Goal: Information Seeking & Learning: Learn about a topic

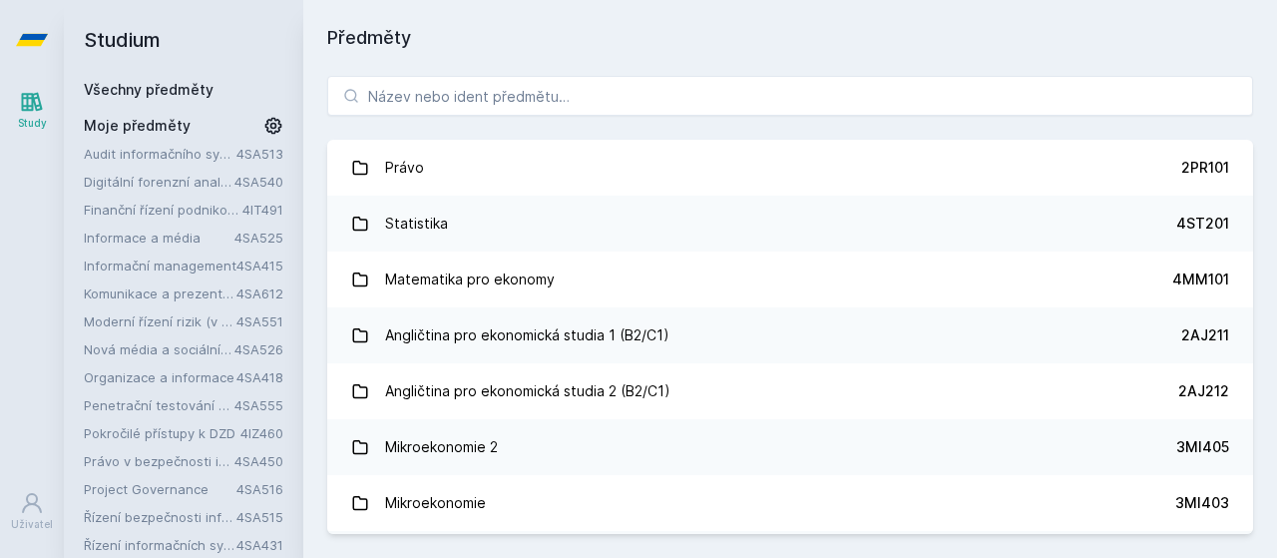
click at [171, 232] on link "Informace a média" at bounding box center [159, 237] width 151 height 20
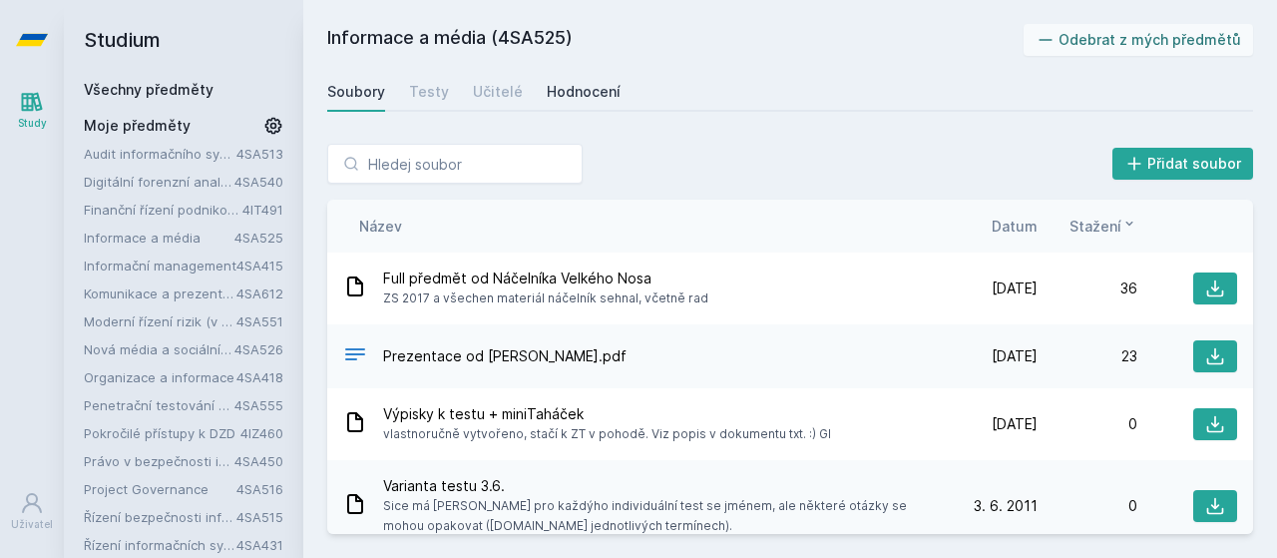
click at [595, 89] on div "Hodnocení" at bounding box center [584, 92] width 74 height 20
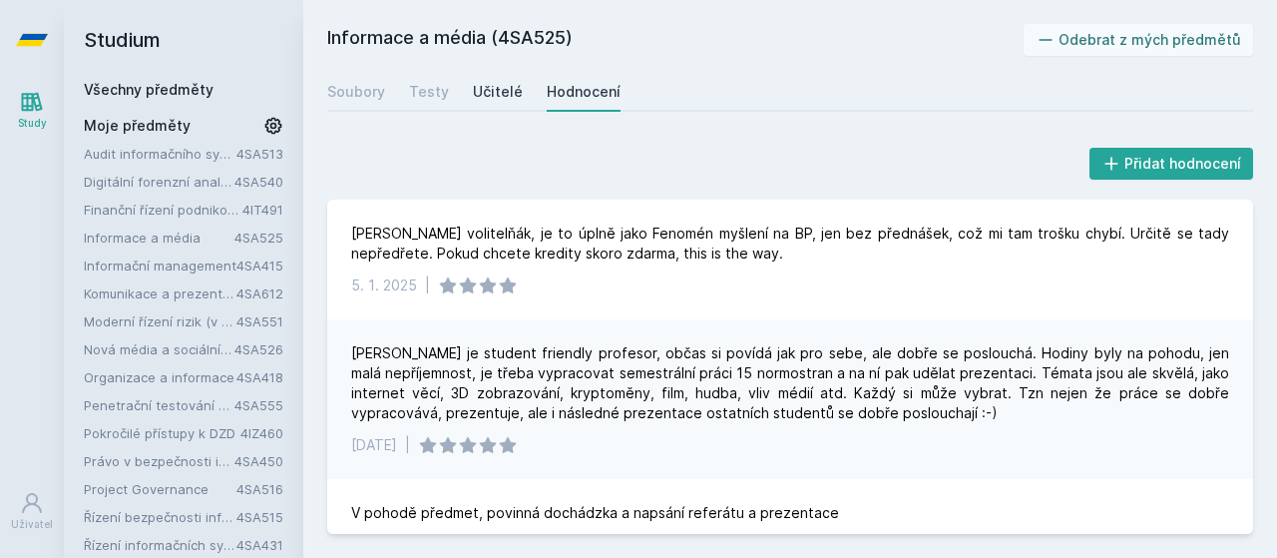
click at [495, 101] on div "Učitelé" at bounding box center [498, 92] width 50 height 20
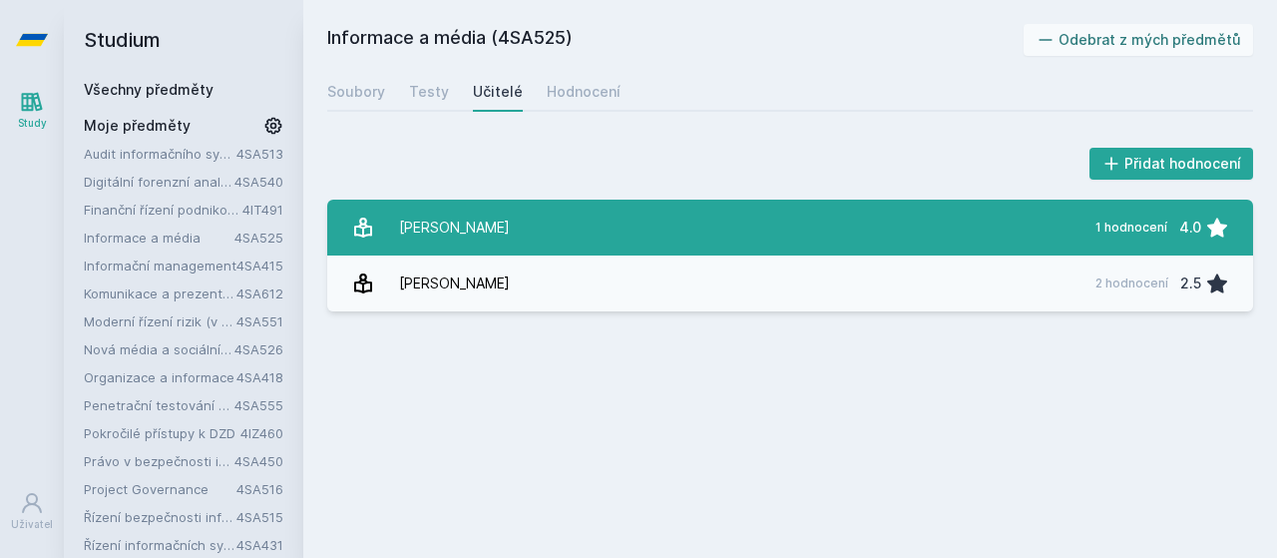
click at [510, 215] on link "[PERSON_NAME] 1 hodnocení 4.0" at bounding box center [790, 228] width 926 height 56
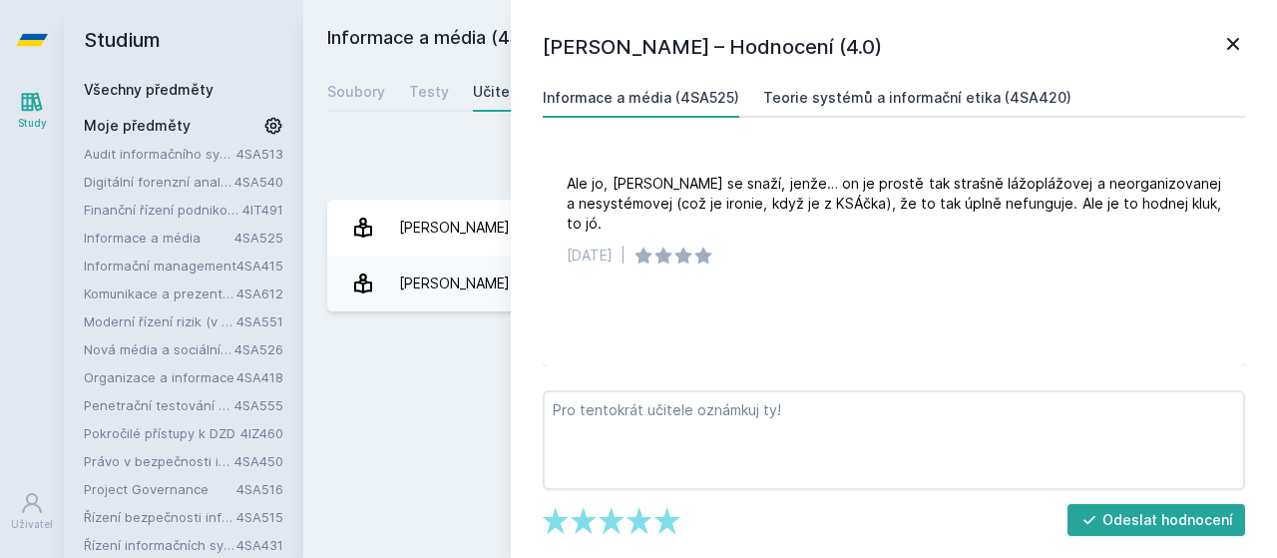
click at [951, 97] on div "Teorie systémů a informační etika (4SA420)" at bounding box center [917, 98] width 308 height 20
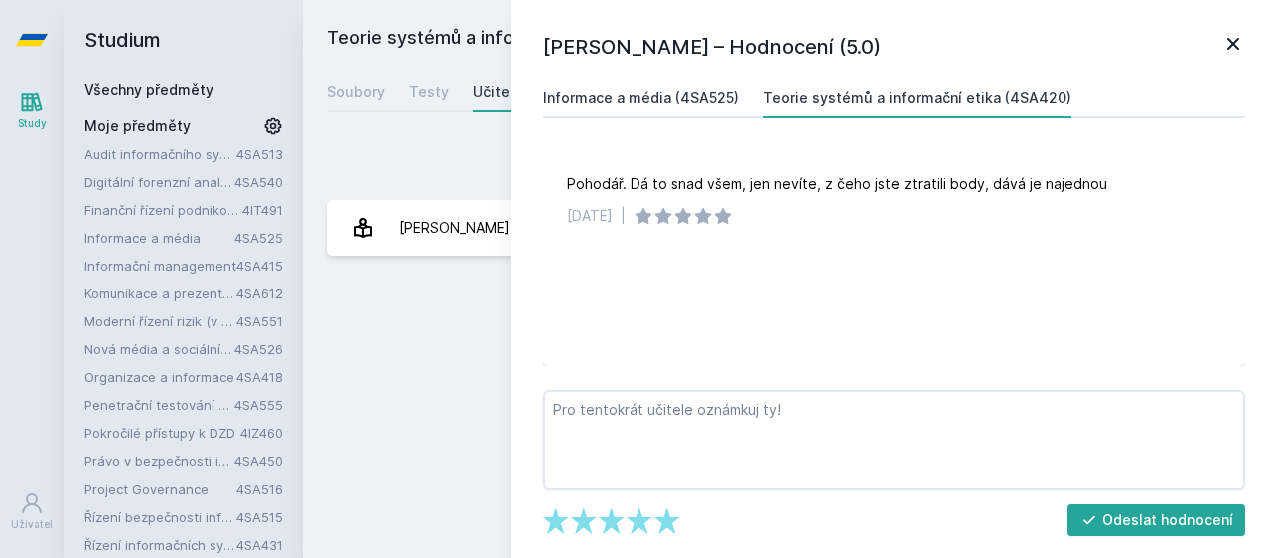
click at [573, 95] on div "Informace a média (4SA525)" at bounding box center [641, 98] width 197 height 20
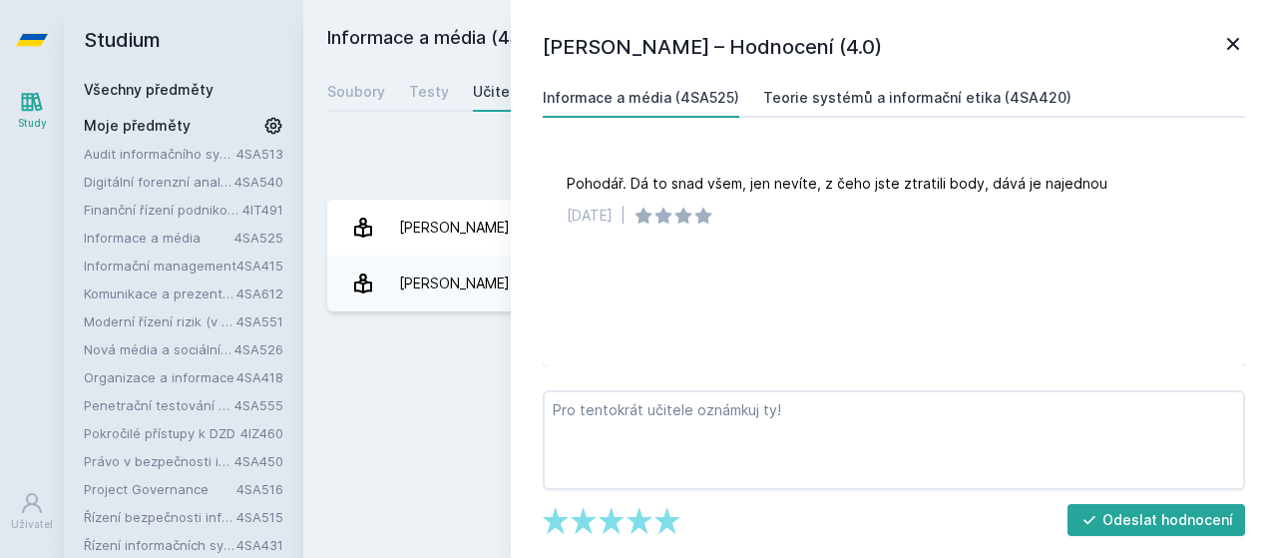
click at [846, 86] on link "Teorie systémů a informační etika (4SA420)" at bounding box center [917, 98] width 308 height 40
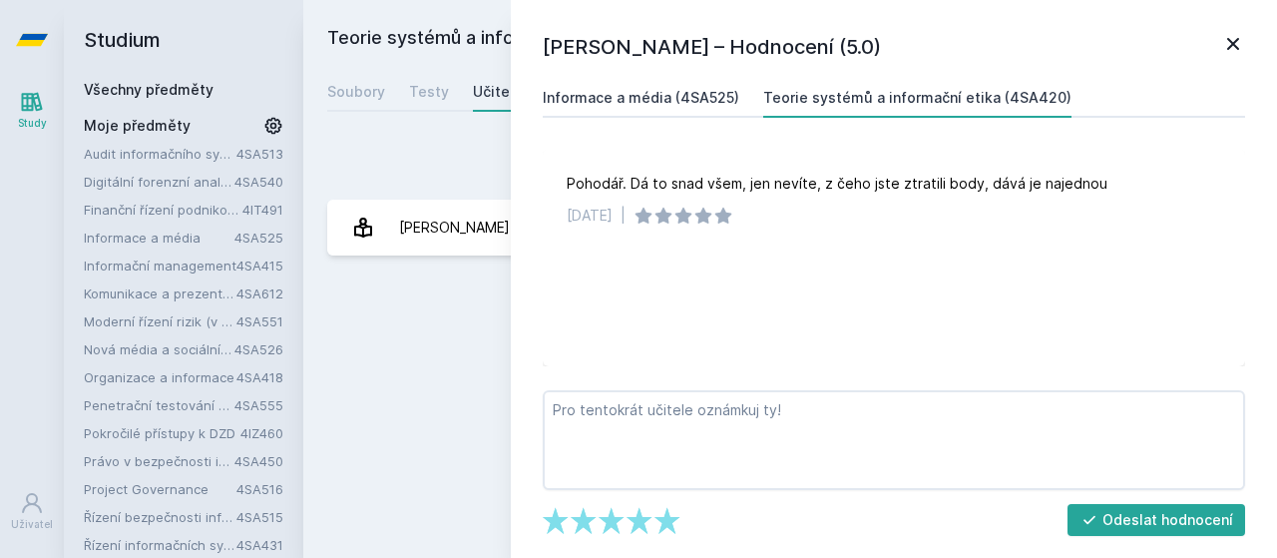
click at [721, 101] on div "Informace a média (4SA525)" at bounding box center [641, 98] width 197 height 20
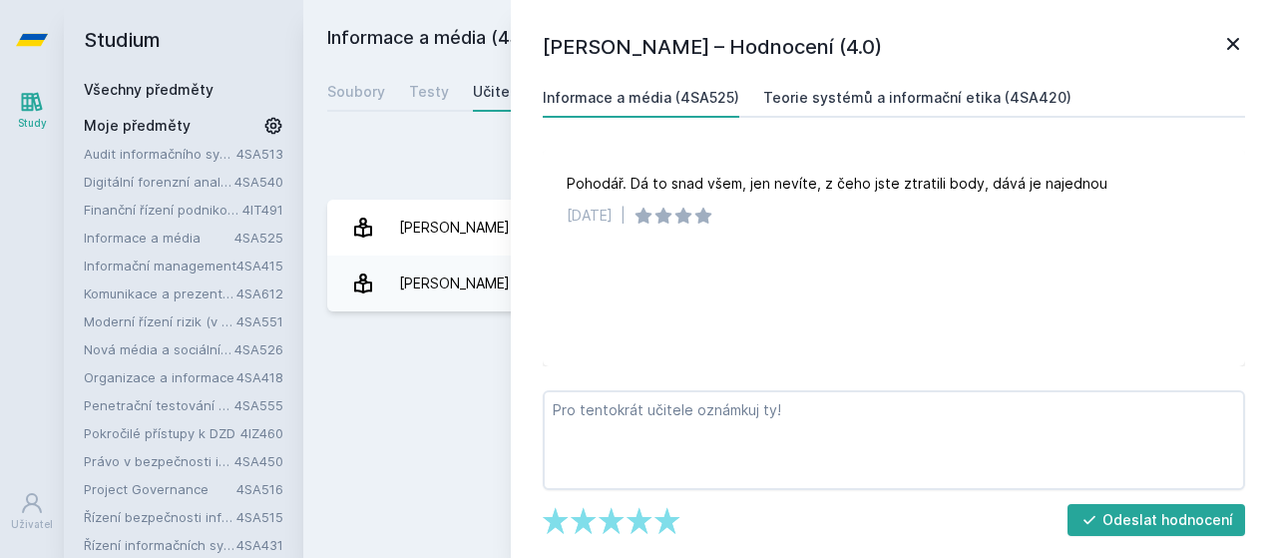
click at [777, 100] on div "Teorie systémů a informační etika (4SA420)" at bounding box center [917, 98] width 308 height 20
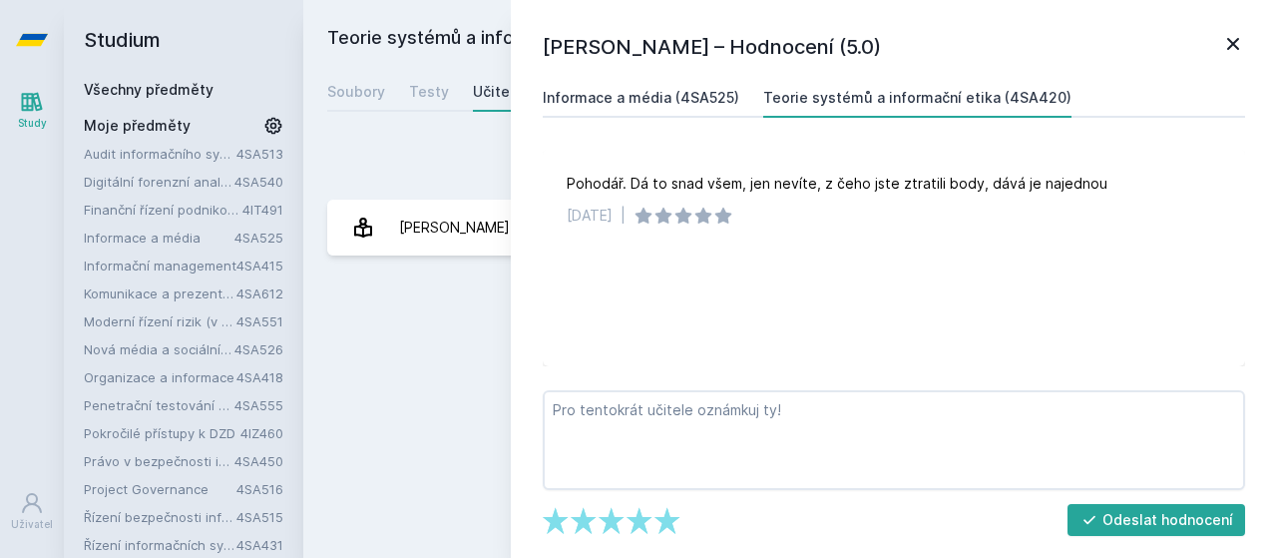
click at [666, 101] on div "Informace a média (4SA525)" at bounding box center [641, 98] width 197 height 20
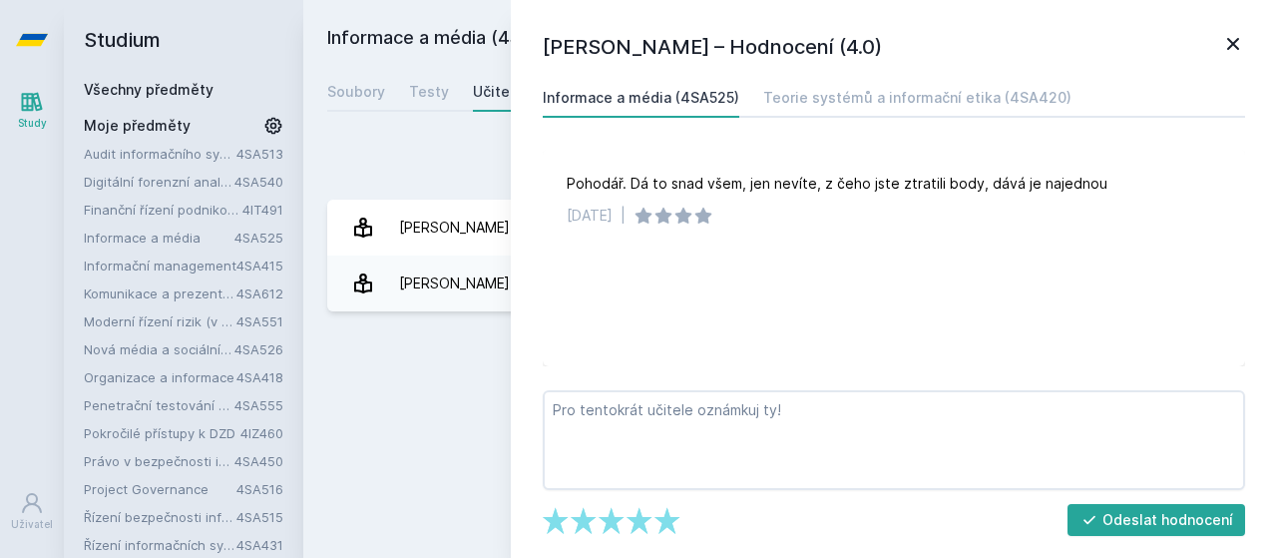
click at [503, 61] on div "Informace a média (4SA525) Odebrat z mých předmětů [GEOGRAPHIC_DATA] Testy Učit…" at bounding box center [790, 279] width 926 height 510
click at [1245, 44] on div "[PERSON_NAME] – Hodnocení (4.0) Informace a média (4SA525) Teorie systémů a inf…" at bounding box center [894, 279] width 766 height 558
click at [1239, 44] on icon at bounding box center [1233, 44] width 24 height 24
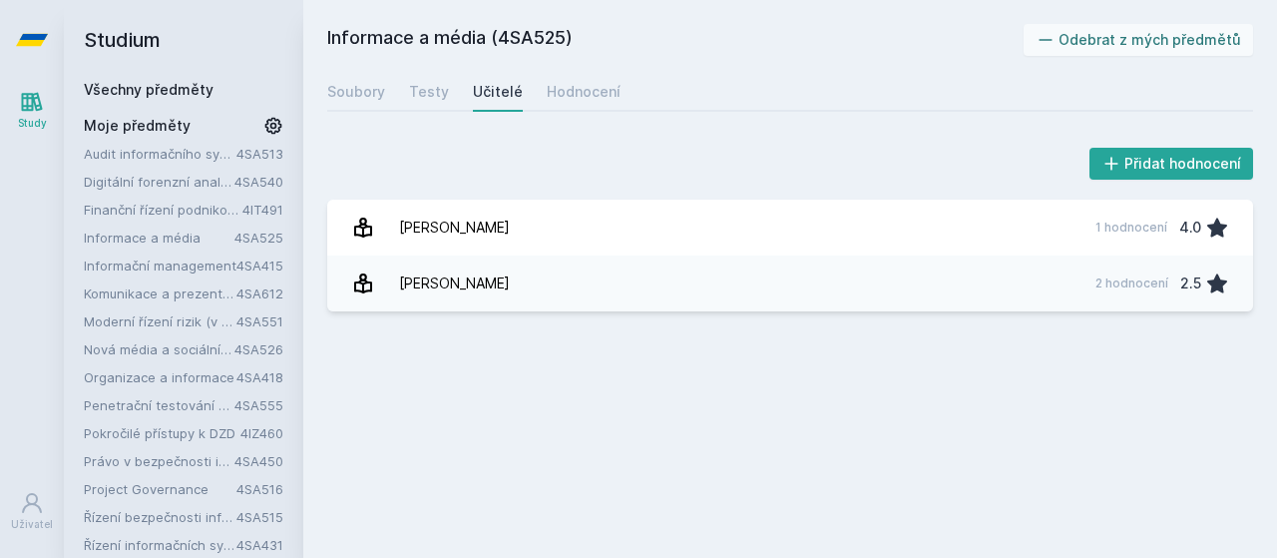
click at [531, 32] on h2 "Informace a média (4SA525)" at bounding box center [675, 40] width 696 height 32
copy h2 "4SA525"
click at [152, 373] on link "Organizace a informace" at bounding box center [160, 377] width 153 height 20
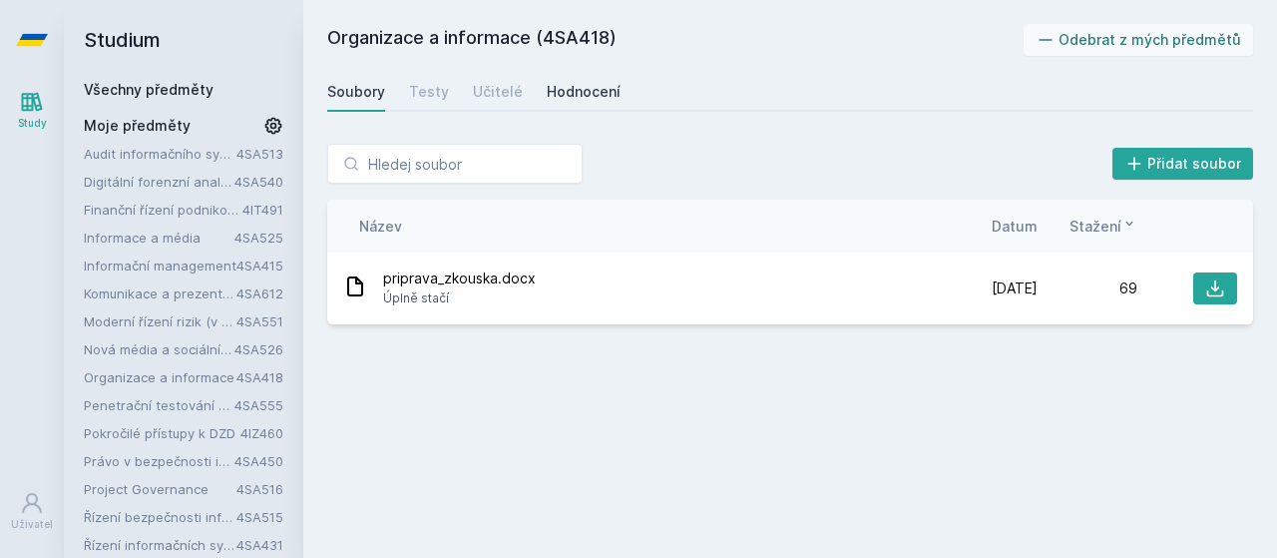
click at [547, 97] on div "Hodnocení" at bounding box center [584, 92] width 74 height 20
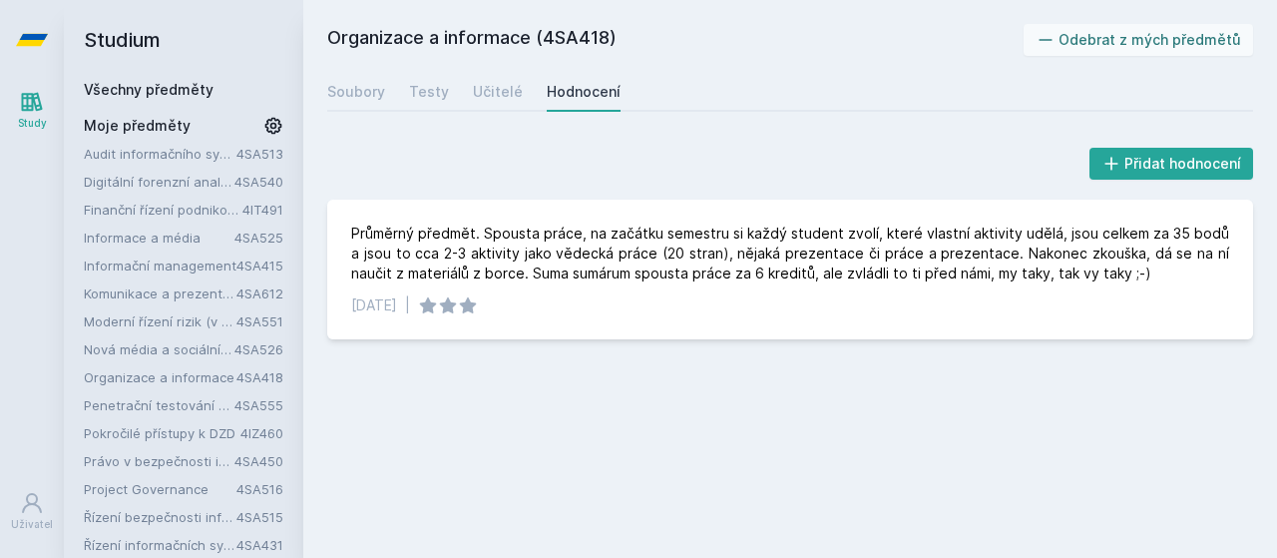
click at [571, 43] on h2 "Organizace a informace (4SA418)" at bounding box center [675, 40] width 696 height 32
copy h2 "4SA418"
click at [509, 85] on div "Učitelé" at bounding box center [498, 92] width 50 height 20
